Goal: Check status: Check status

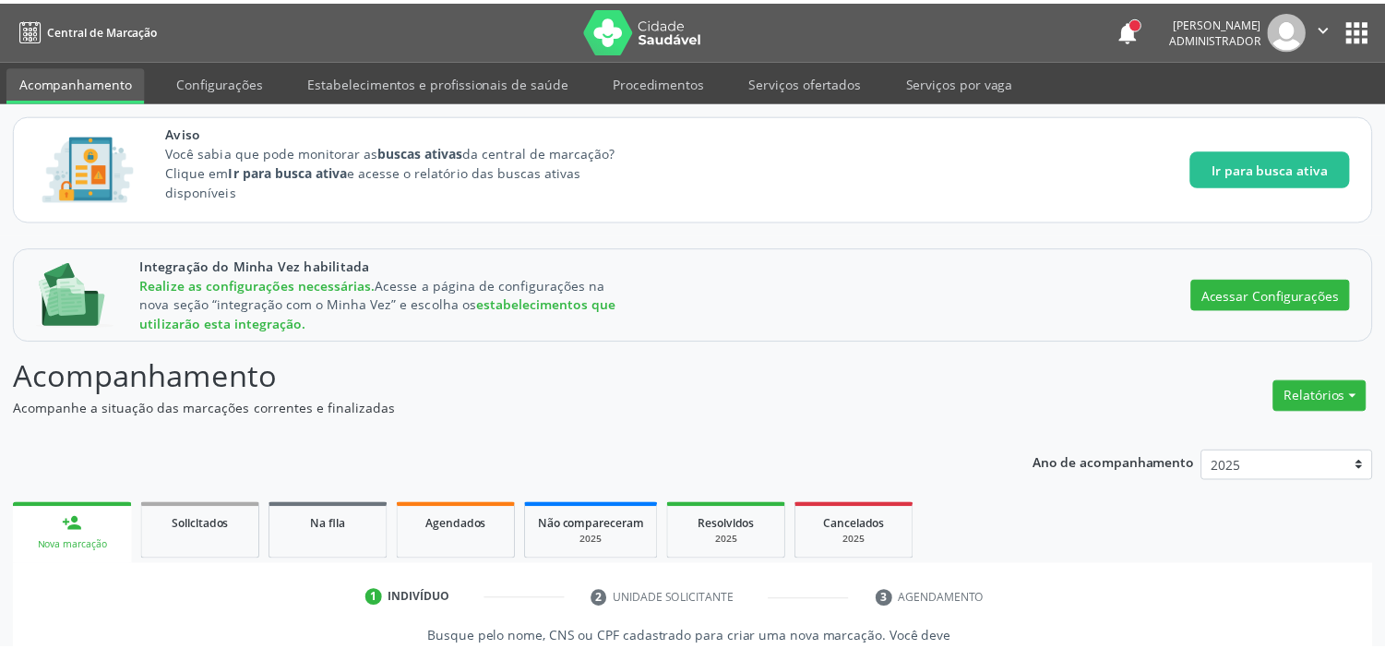
scroll to position [205, 0]
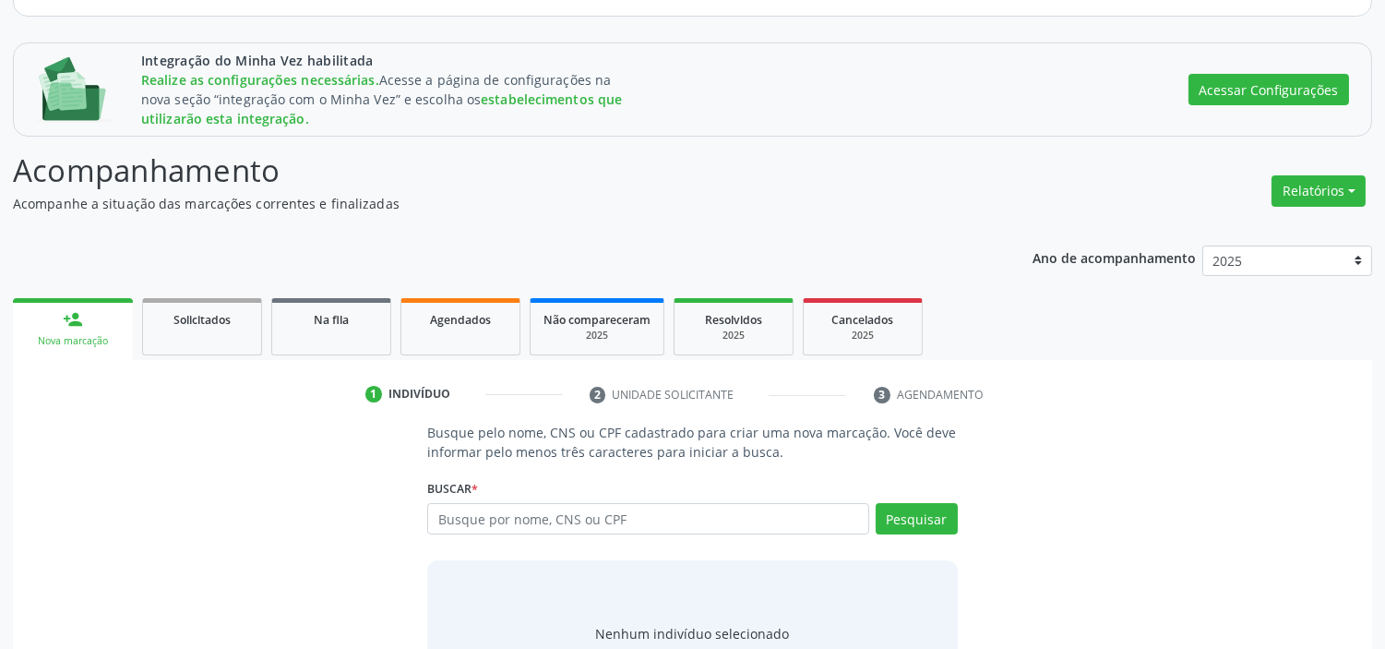
click at [511, 522] on input "text" at bounding box center [647, 518] width 441 height 31
type input "[PERSON_NAME]"
click at [929, 522] on button "Pesquisar" at bounding box center [916, 518] width 82 height 31
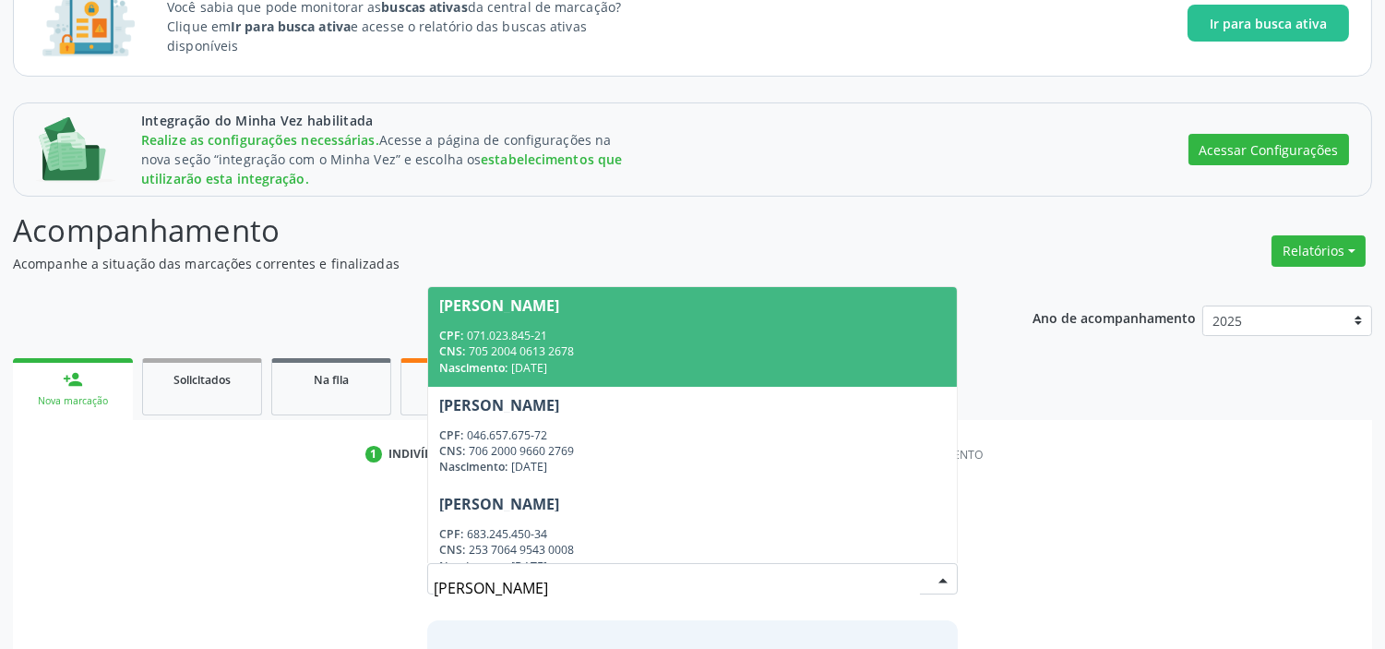
scroll to position [289, 0]
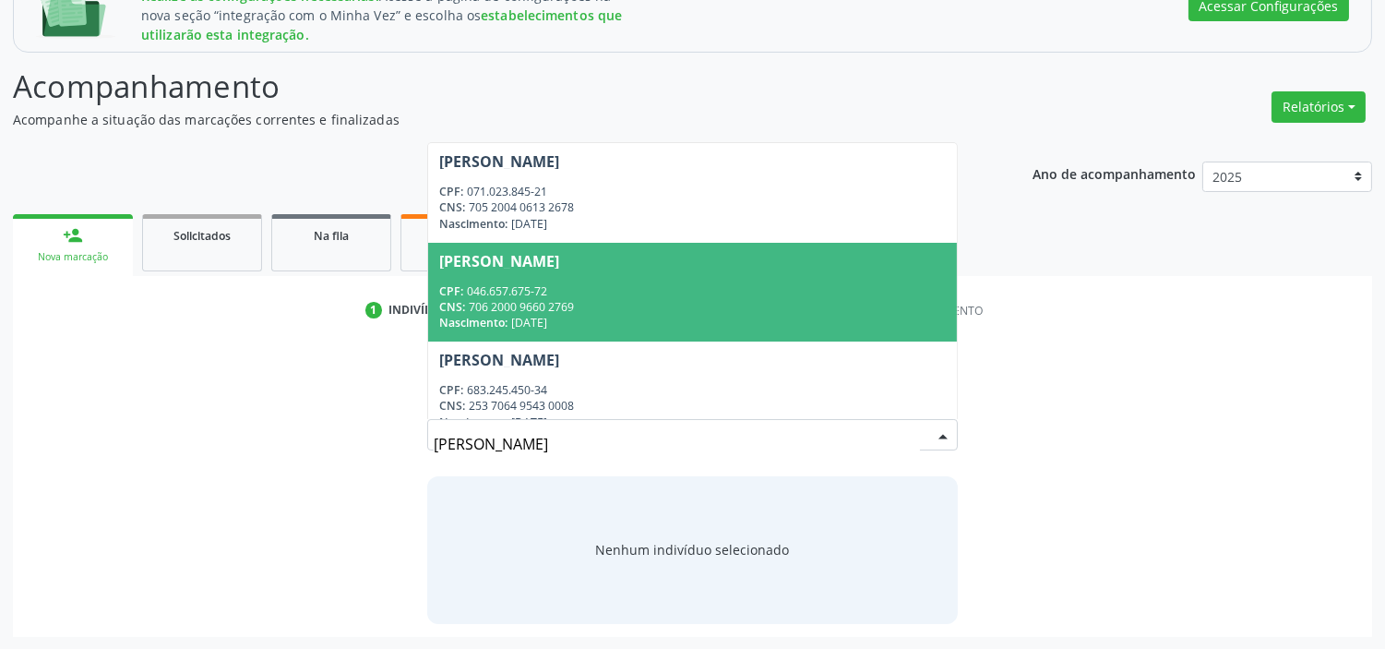
click at [1195, 383] on div "Busque pelo nome, CNS ou CPF cadastrado para criar uma nova marcação. Você deve…" at bounding box center [692, 481] width 1333 height 284
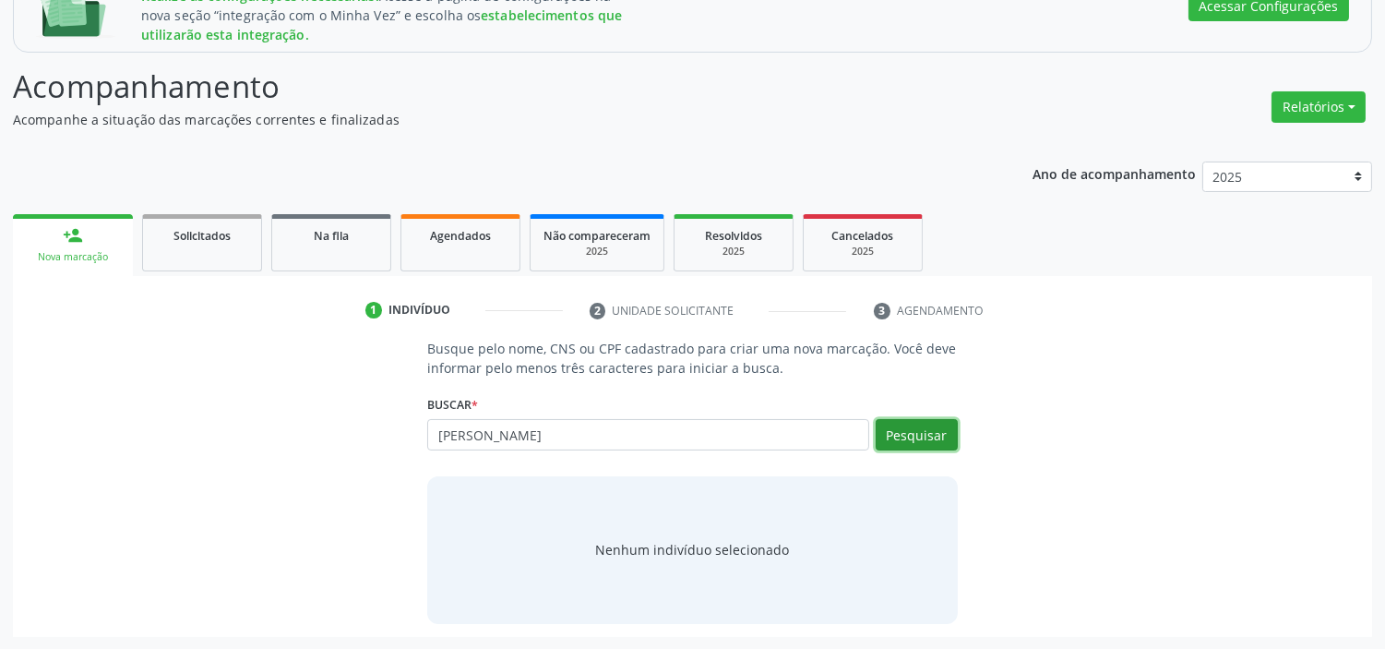
click at [928, 439] on button "Pesquisar" at bounding box center [916, 434] width 82 height 31
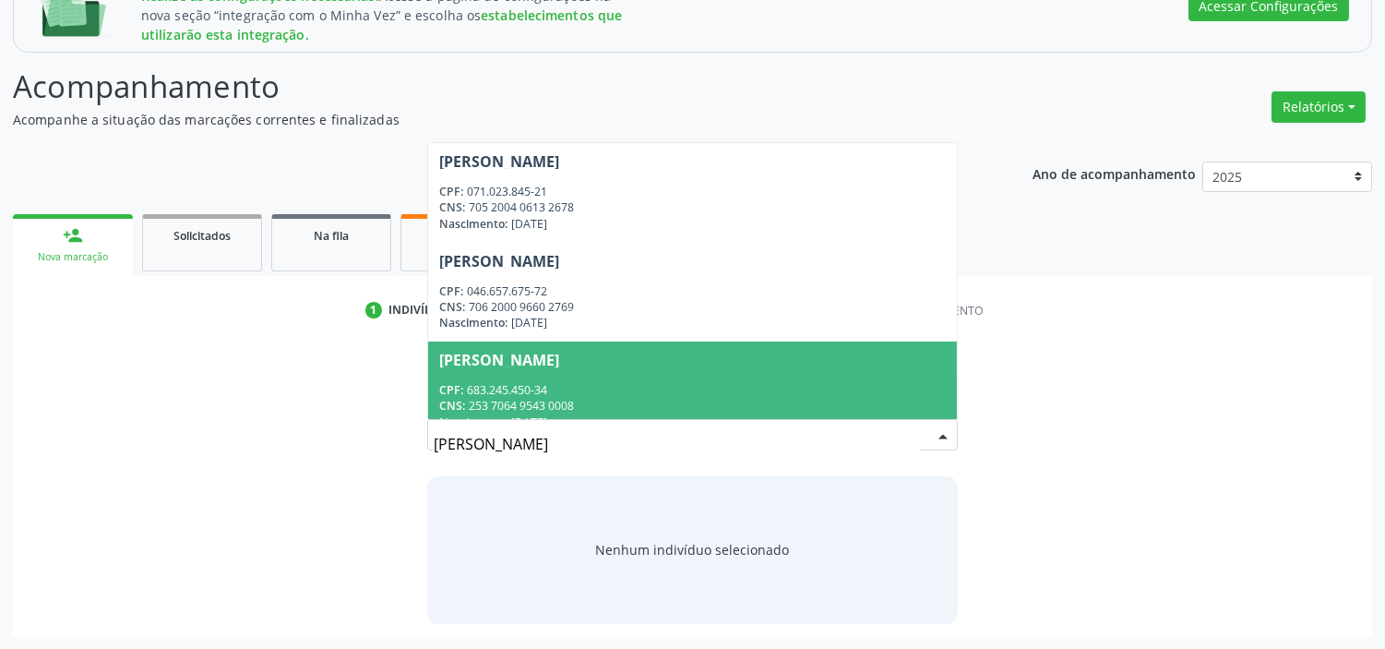
click at [523, 366] on span "[PERSON_NAME] CPF: 683.245.450-34 CNS: 253 7064 9543 0008 Nascimento: [DATE]" at bounding box center [692, 390] width 528 height 99
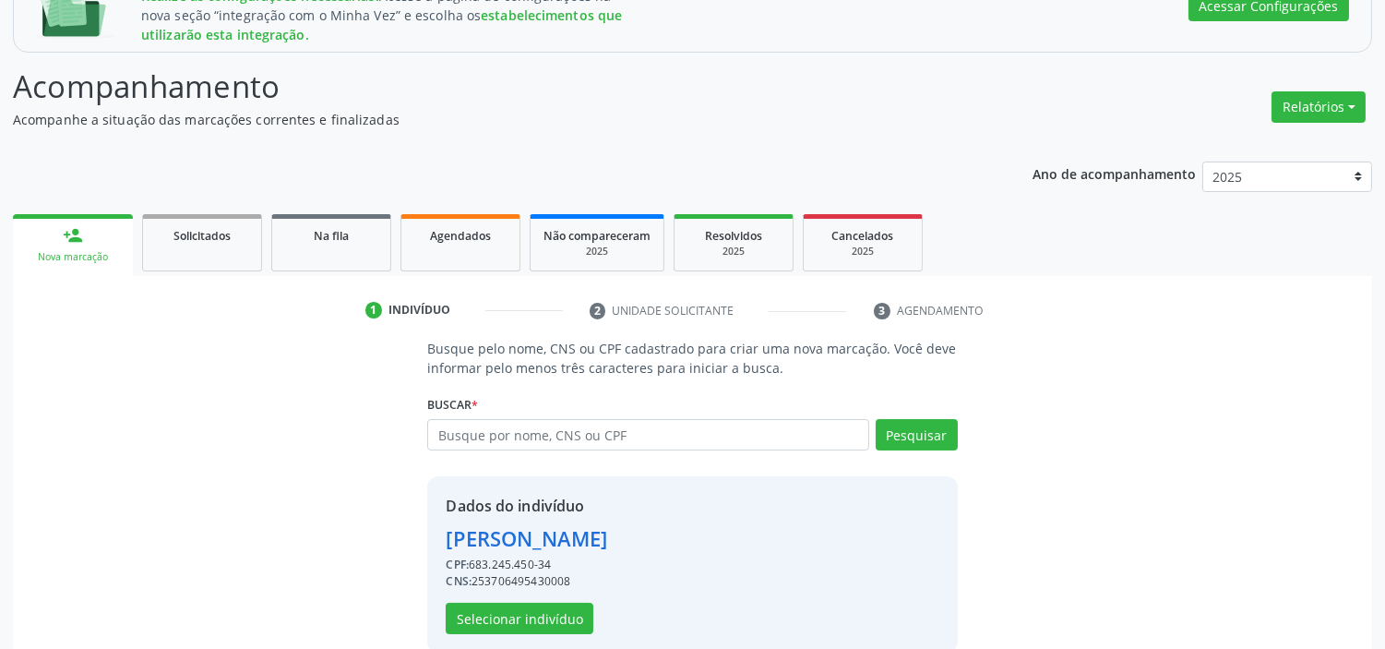
scroll to position [317, 0]
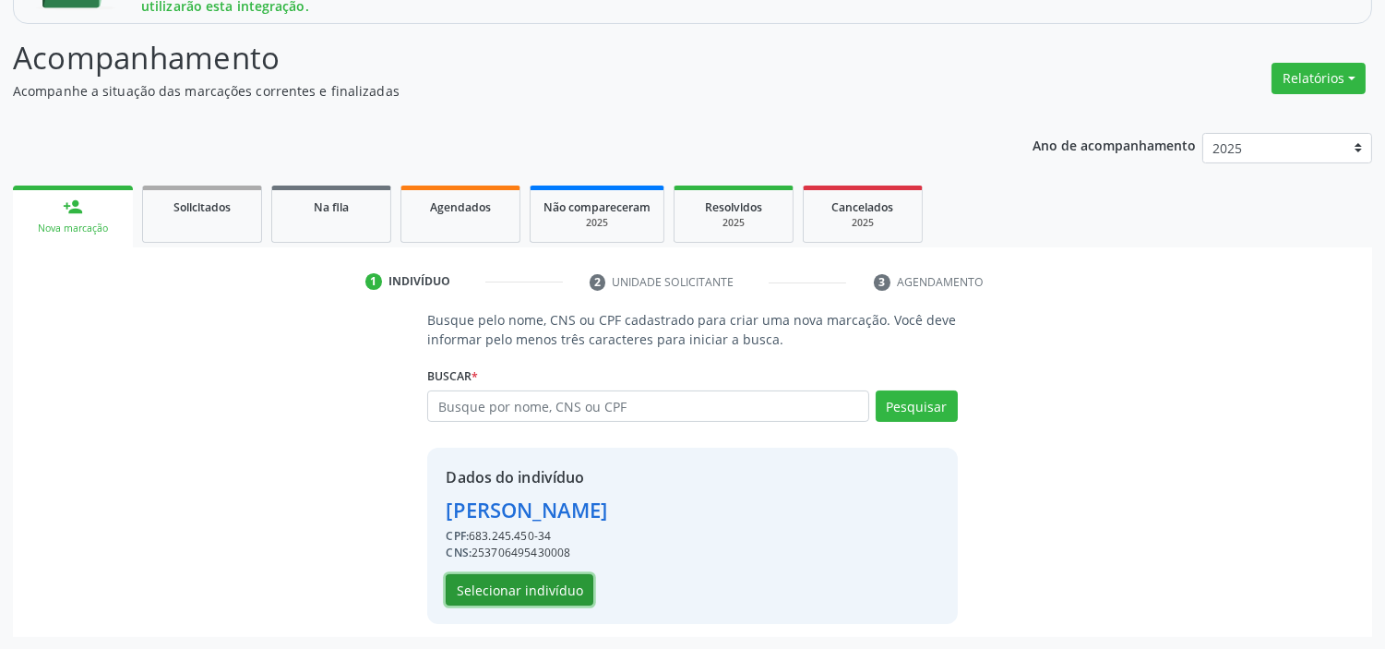
click at [520, 584] on button "Selecionar indivíduo" at bounding box center [520, 589] width 148 height 31
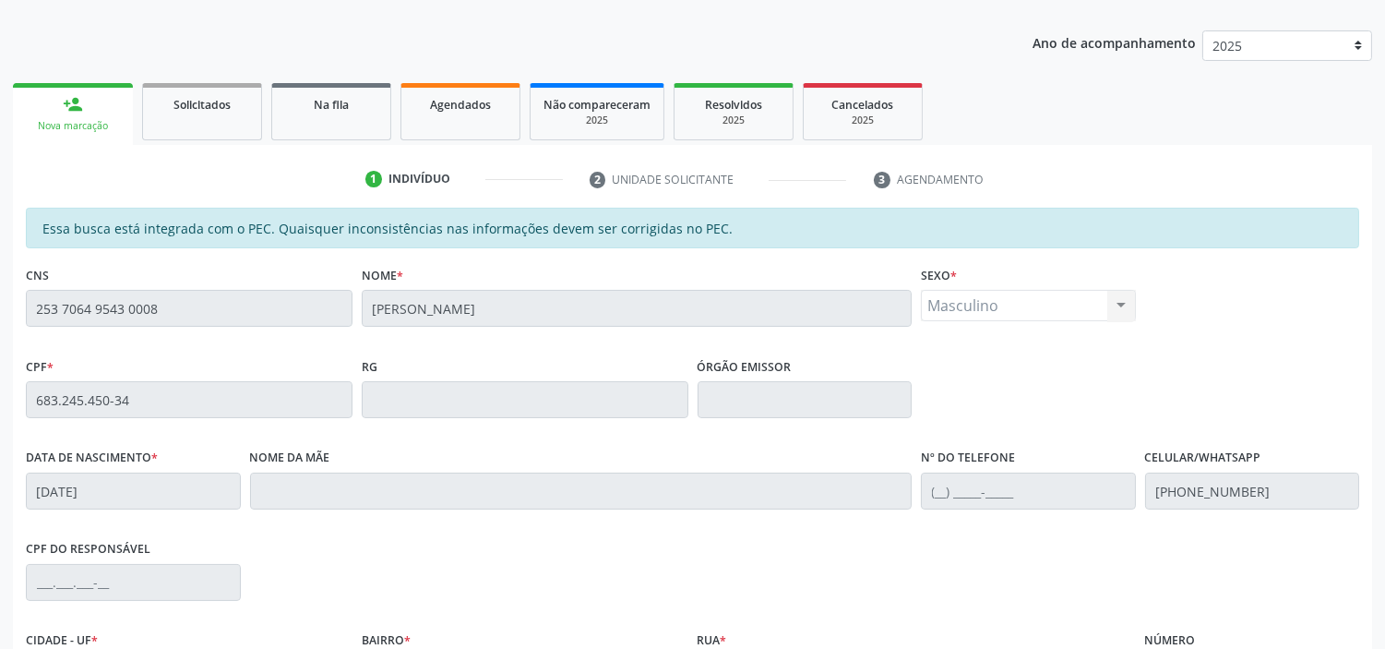
scroll to position [522, 0]
click at [198, 83] on link "Solicitados" at bounding box center [202, 111] width 120 height 57
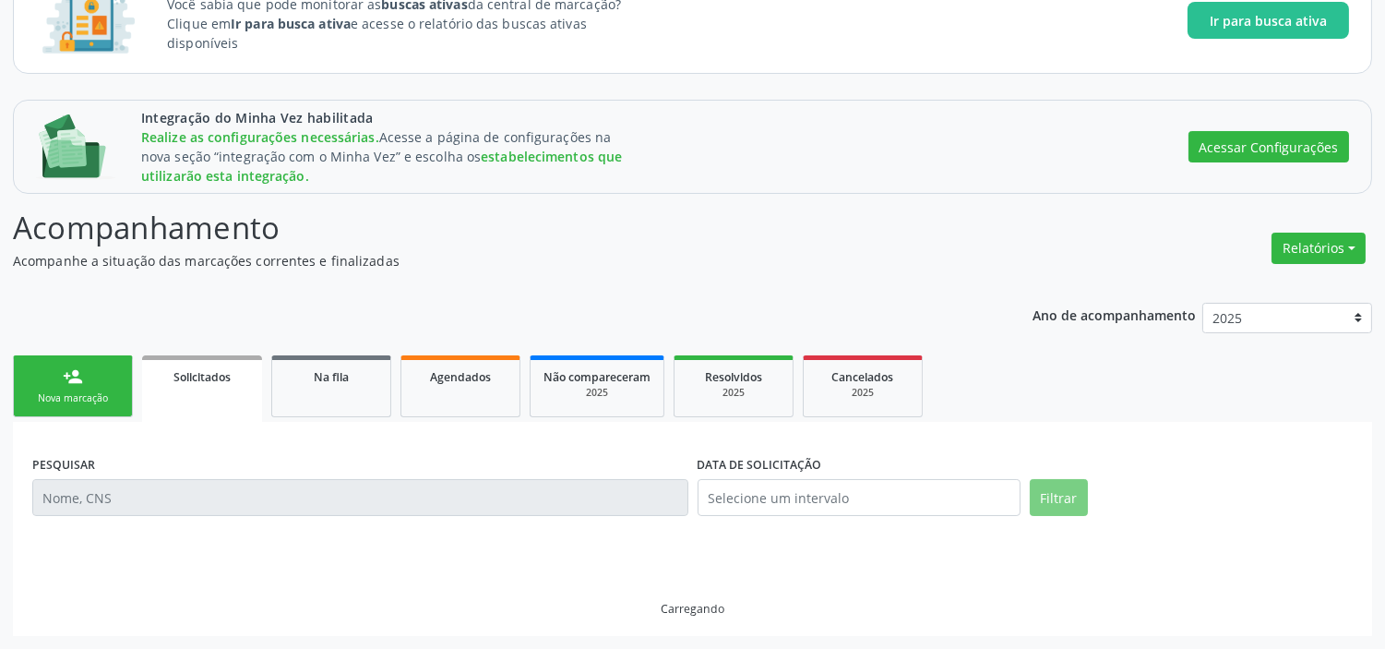
scroll to position [231, 0]
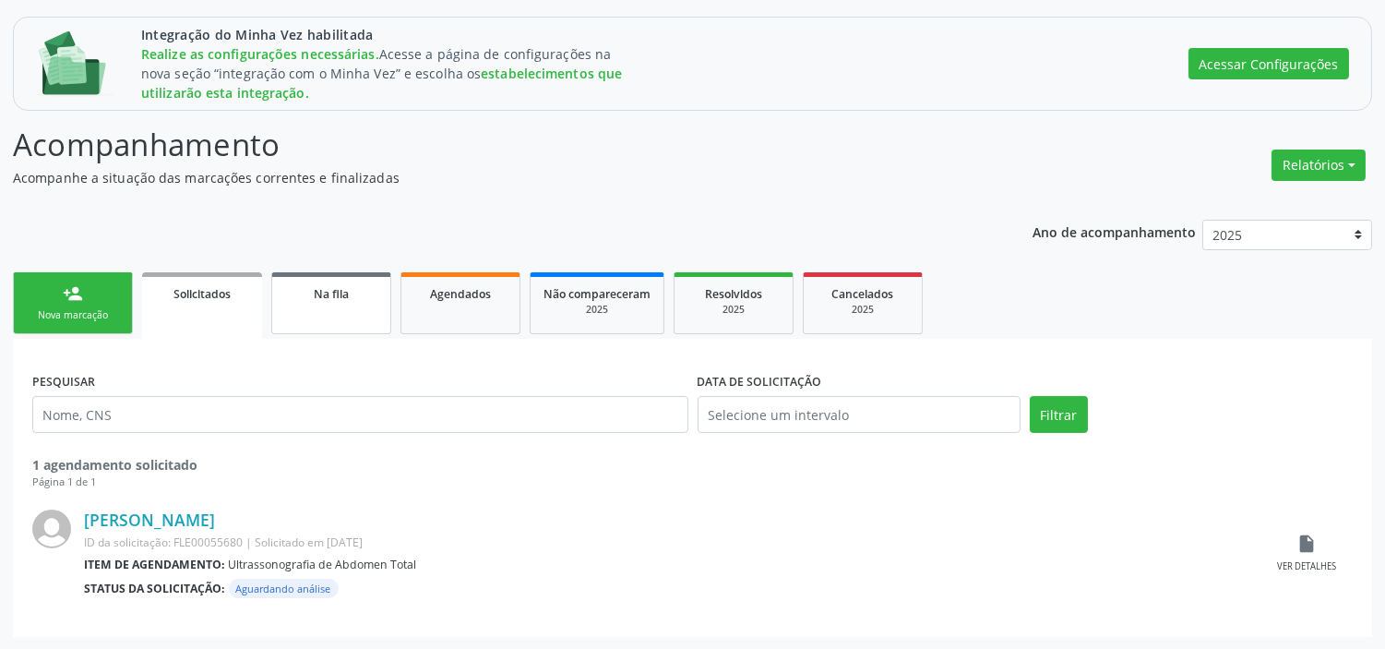
click at [336, 299] on div "Na fila" at bounding box center [331, 292] width 92 height 19
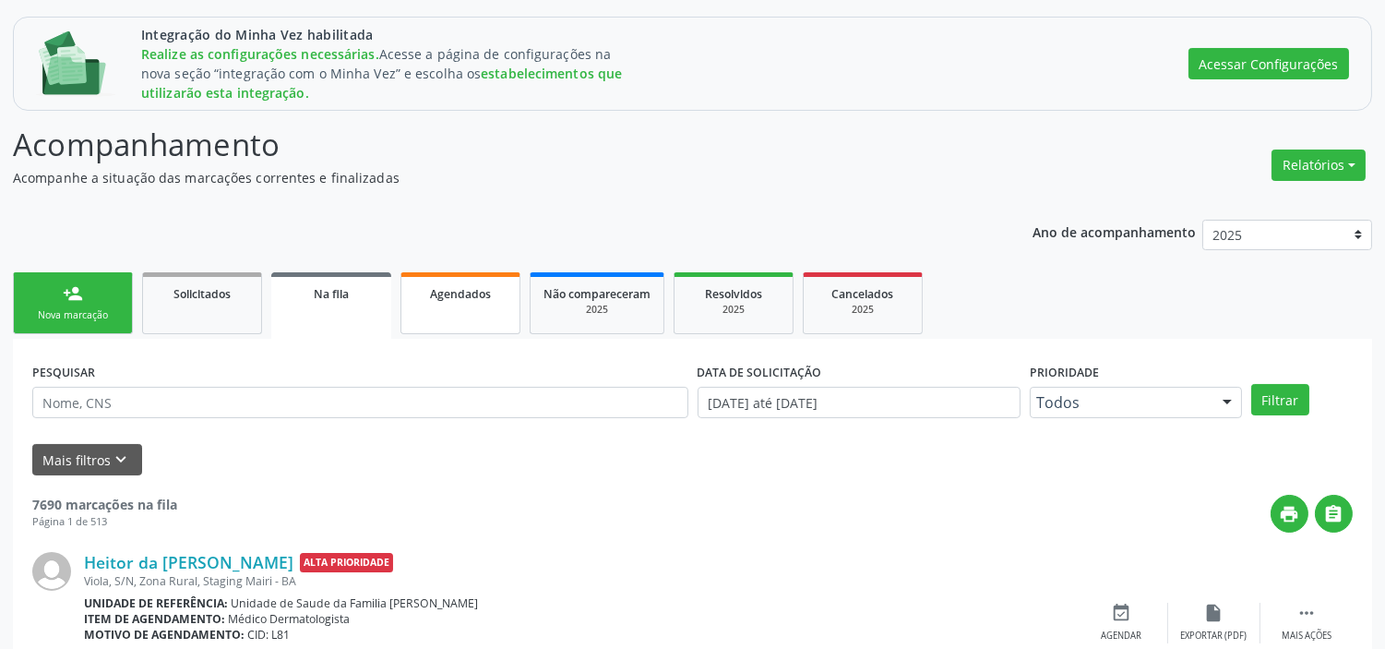
click at [468, 288] on span "Agendados" at bounding box center [460, 294] width 61 height 16
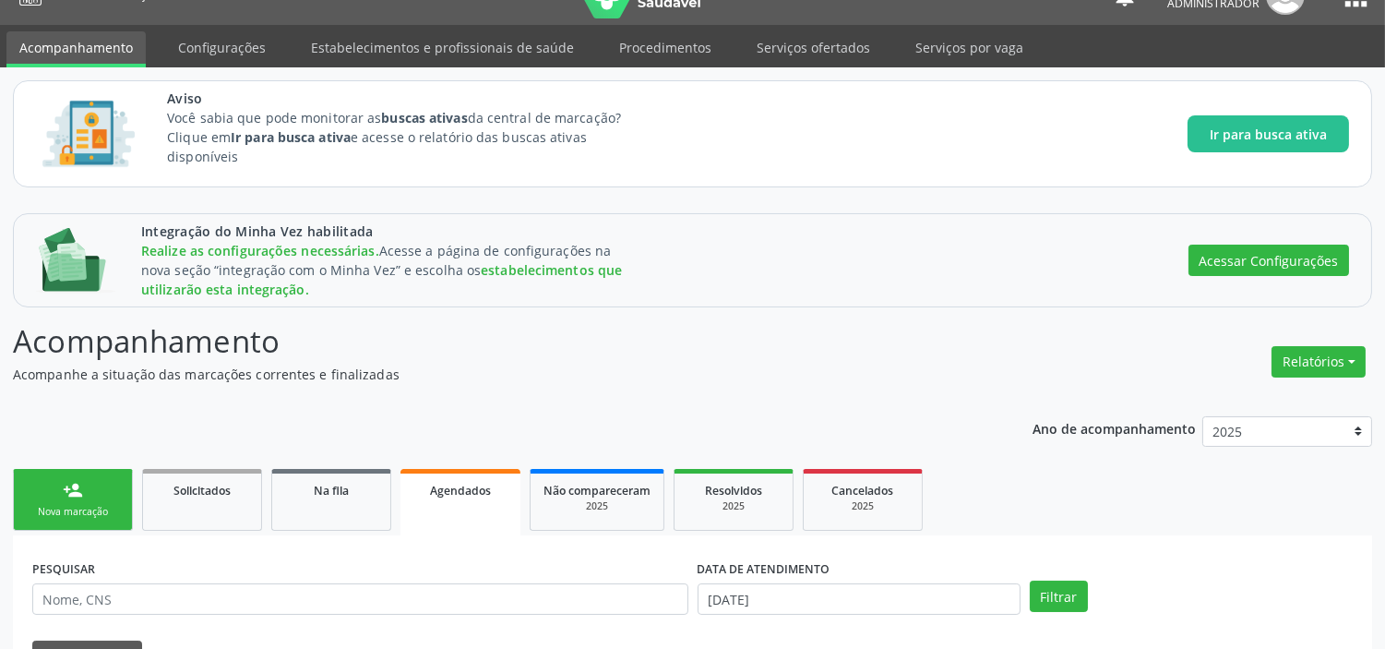
scroll to position [0, 0]
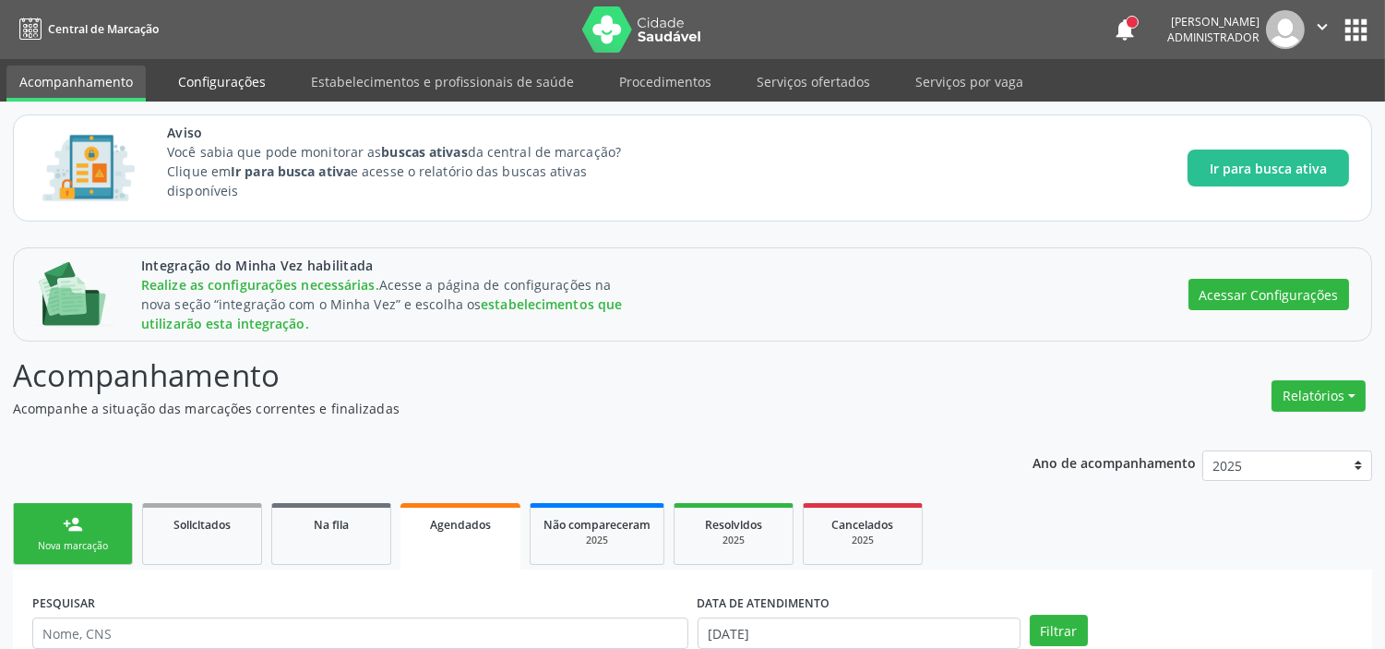
click at [237, 77] on link "Configurações" at bounding box center [221, 81] width 113 height 32
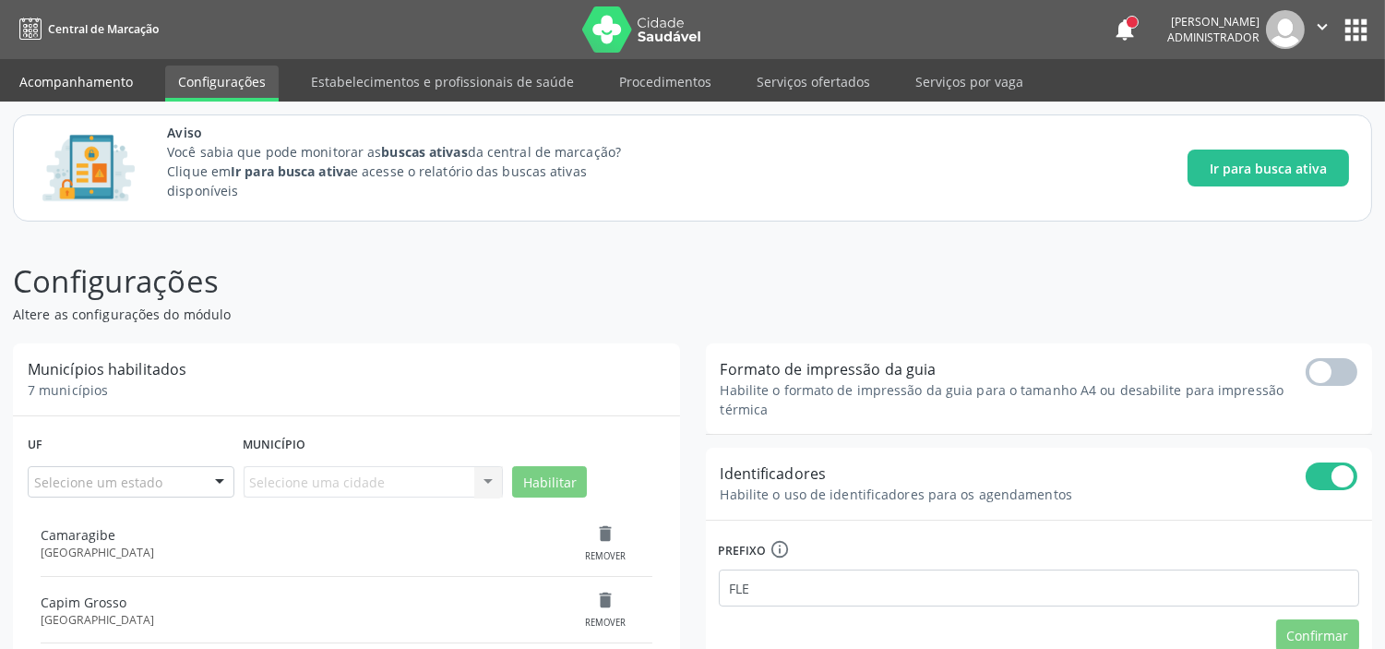
click at [80, 75] on link "Acompanhamento" at bounding box center [75, 81] width 139 height 32
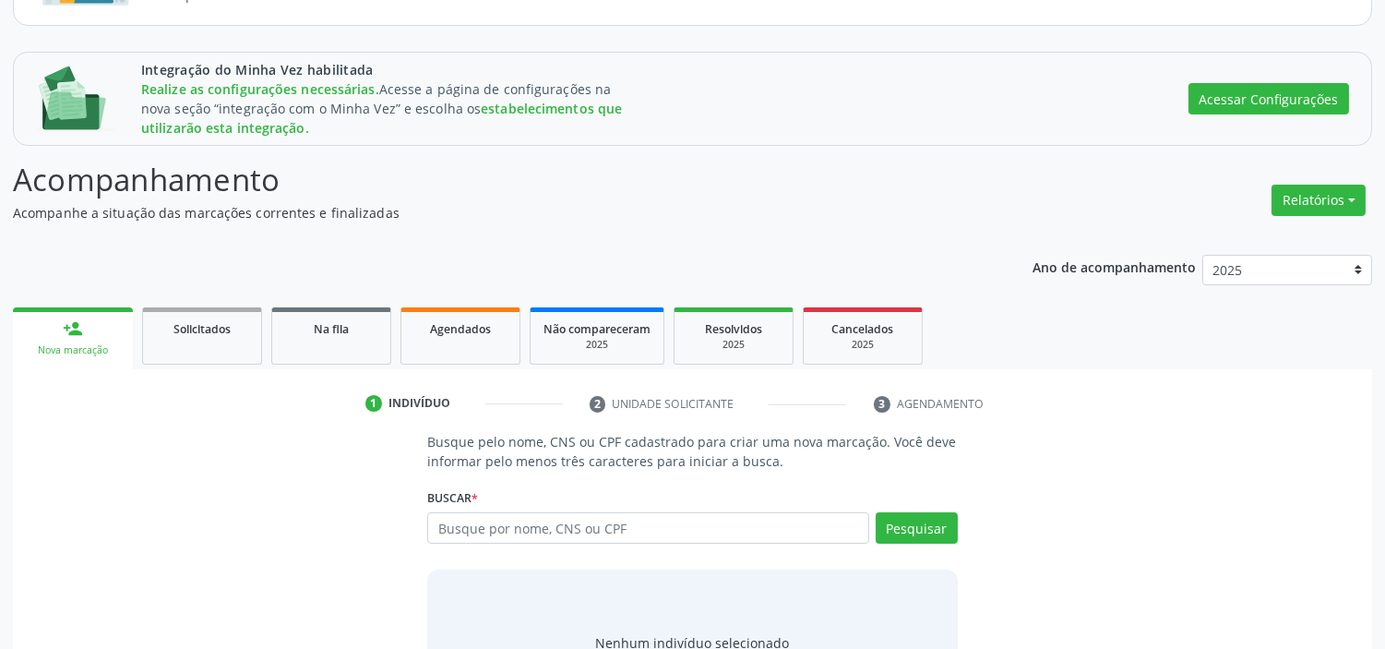
scroll to position [205, 0]
